Goal: Information Seeking & Learning: Learn about a topic

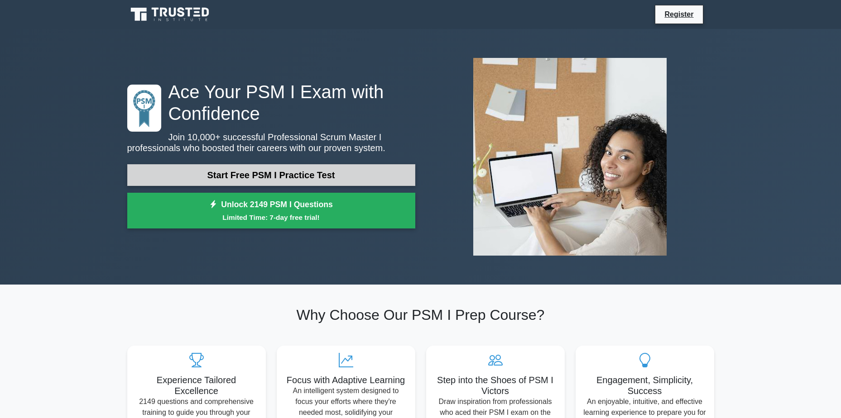
click at [345, 171] on link "Start Free PSM I Practice Test" at bounding box center [271, 175] width 288 height 22
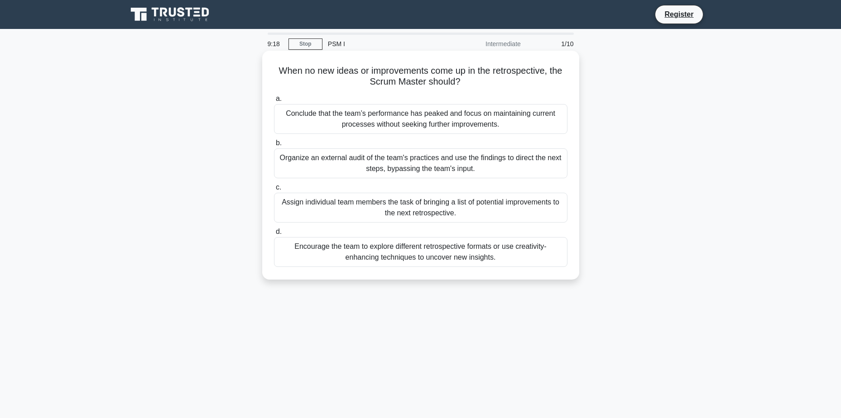
click at [437, 254] on div "Encourage the team to explore different retrospective formats or use creativity…" at bounding box center [420, 252] width 293 height 30
click at [274, 235] on input "d. Encourage the team to explore different retrospective formats or use creativ…" at bounding box center [274, 232] width 0 height 6
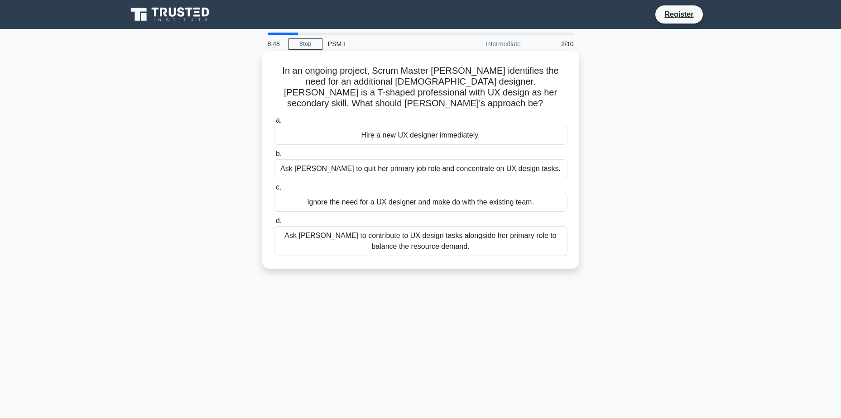
click at [473, 229] on div "Ask [PERSON_NAME] to contribute to UX design tasks alongside her primary role t…" at bounding box center [420, 241] width 293 height 30
click at [274, 224] on input "d. Ask [PERSON_NAME] to contribute to UX design tasks alongside her primary rol…" at bounding box center [274, 221] width 0 height 6
